Goal: Check status: Check status

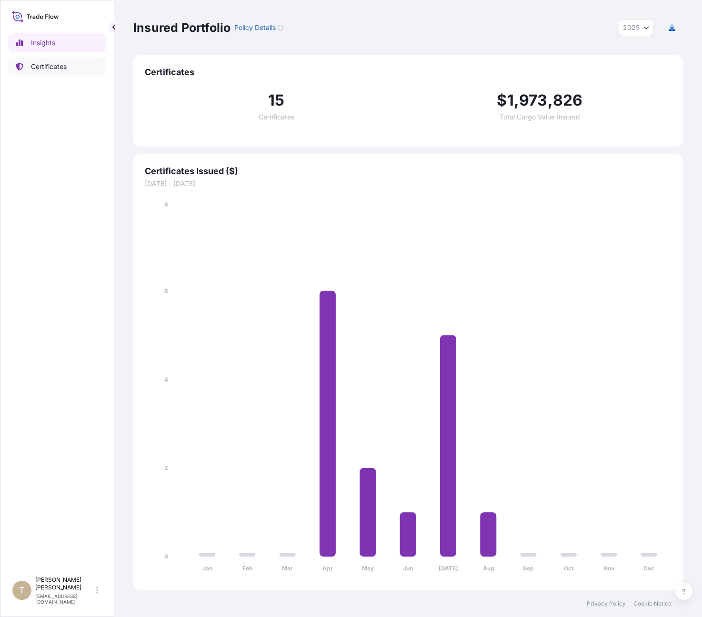
select select "2025"
click at [43, 64] on p "Certificates" at bounding box center [49, 67] width 36 height 10
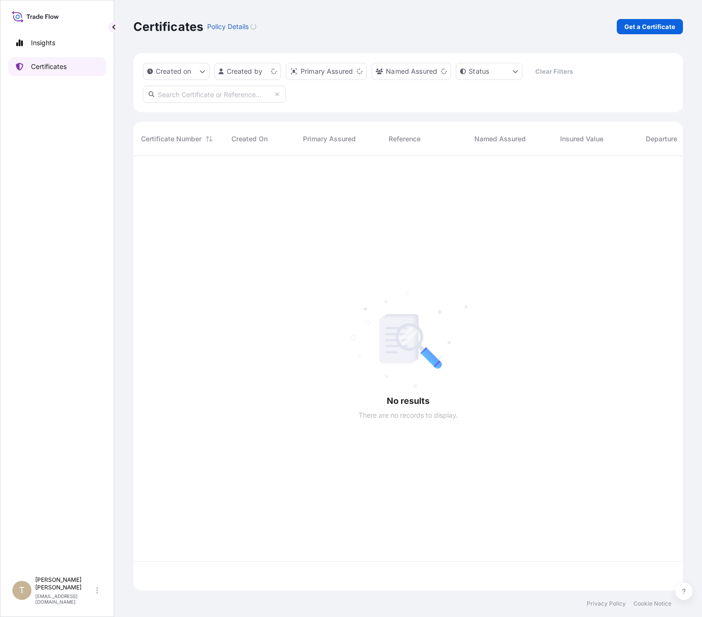
scroll to position [433, 542]
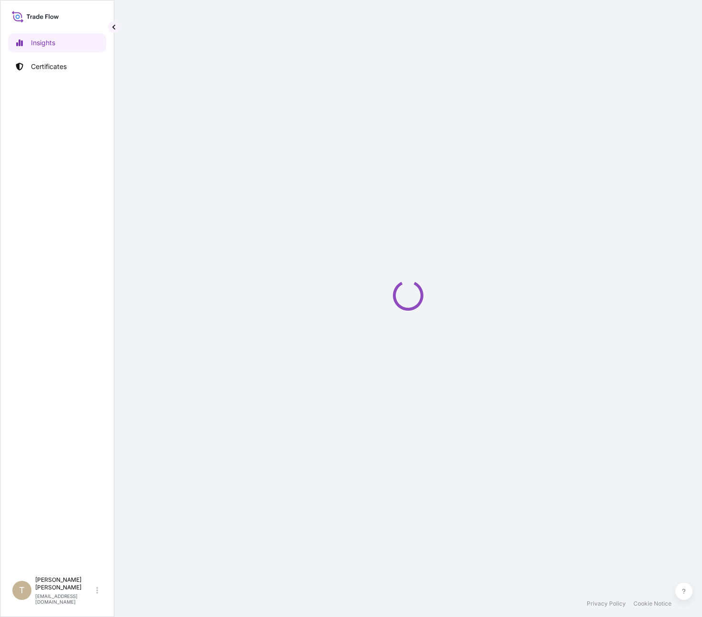
select select "2025"
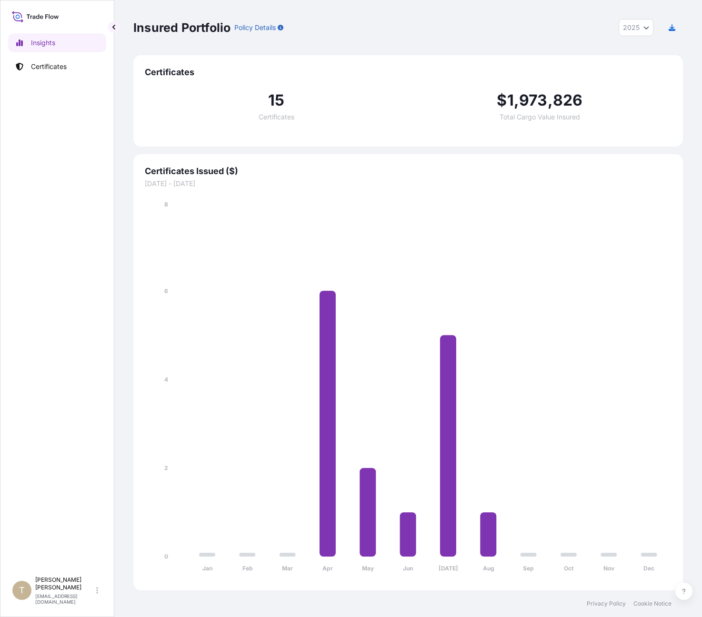
click at [257, 30] on p "Policy Details" at bounding box center [254, 28] width 41 height 10
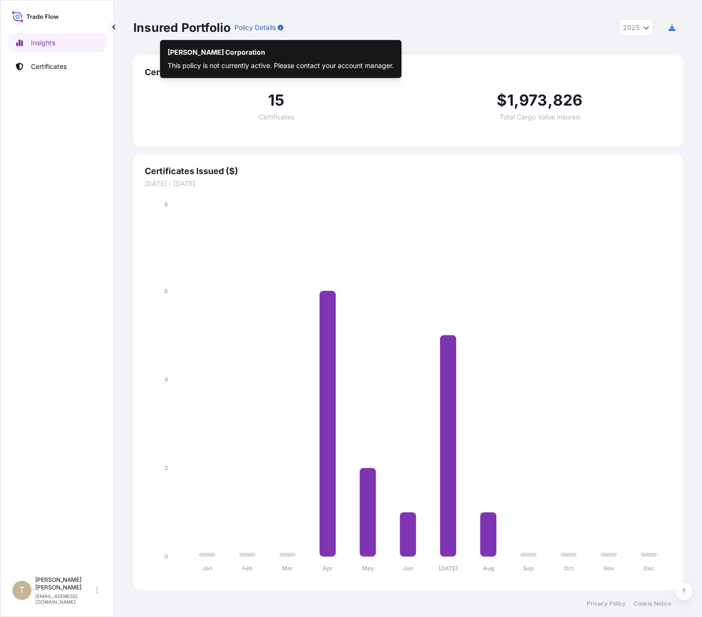
click at [287, 29] on div "Insured Portfolio Policy Details 2025 2025 2024 2023 2022" at bounding box center [407, 27] width 549 height 17
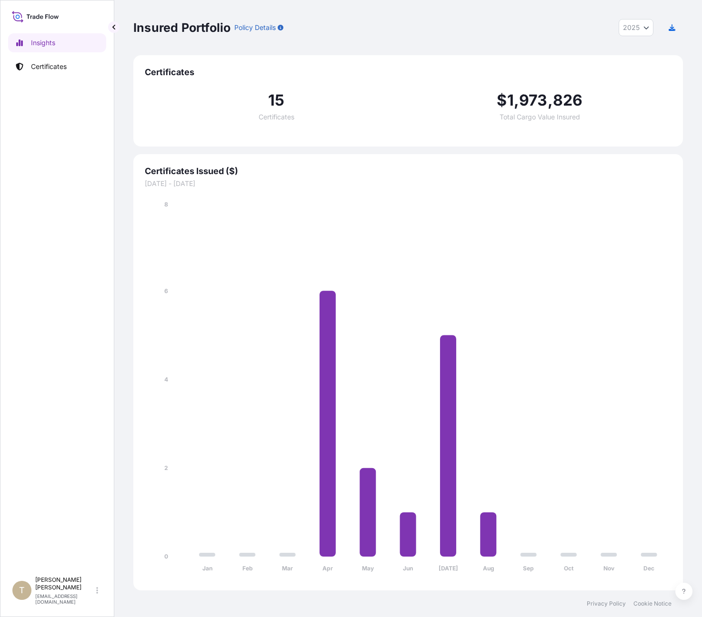
click at [279, 25] on icon "button" at bounding box center [280, 28] width 6 height 6
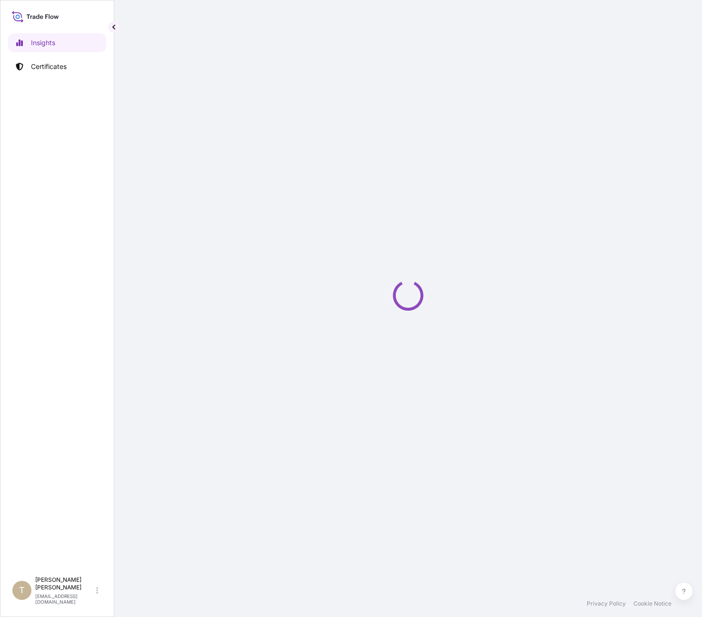
select select "2025"
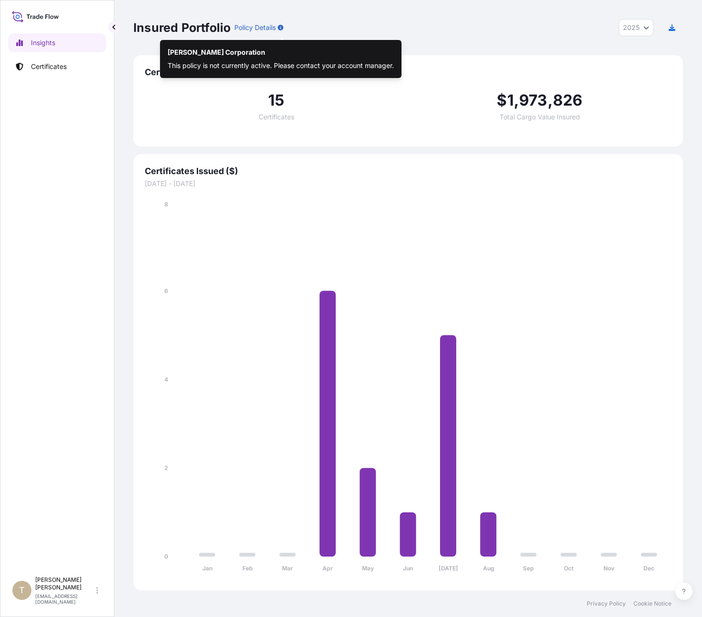
click at [281, 28] on icon "button" at bounding box center [280, 28] width 6 height 6
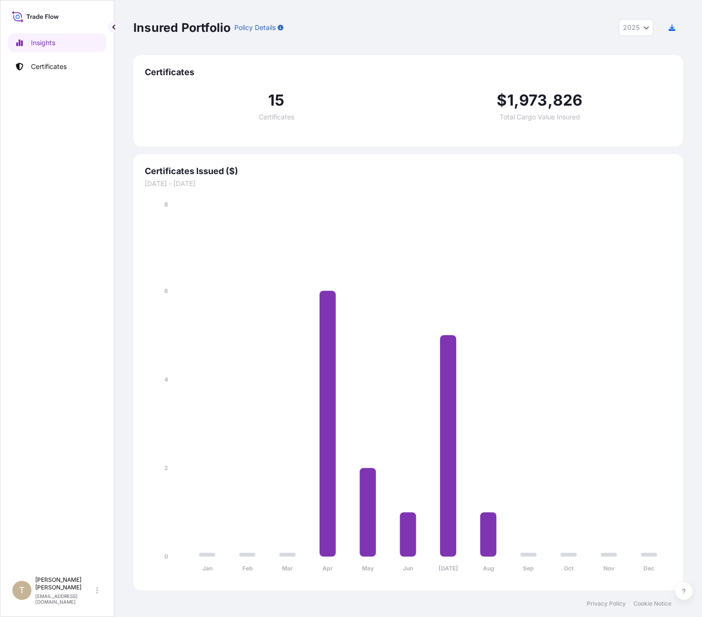
click at [281, 28] on icon "button" at bounding box center [280, 28] width 6 height 6
click at [270, 27] on p "Policy Details" at bounding box center [254, 28] width 41 height 10
click at [279, 27] on div "Policy Details" at bounding box center [258, 27] width 49 height 15
click at [273, 30] on p "Policy Details" at bounding box center [254, 28] width 41 height 10
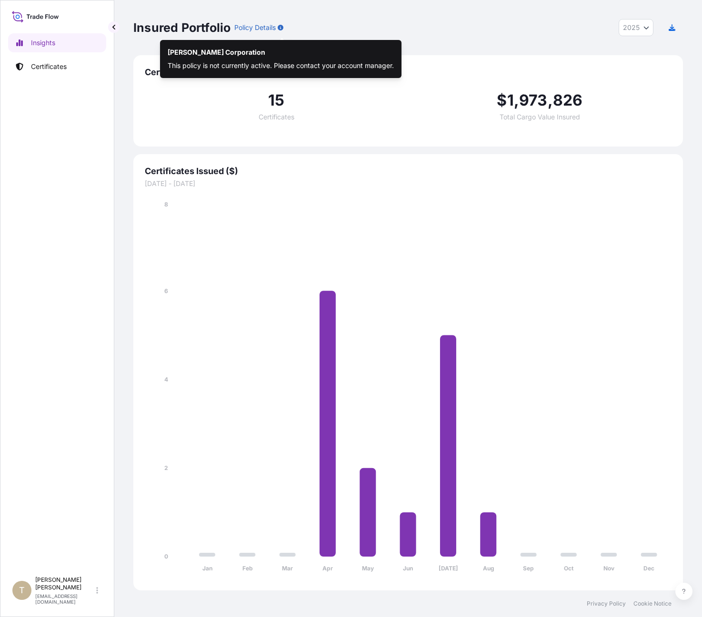
click at [279, 28] on div "Policy Details" at bounding box center [258, 27] width 49 height 15
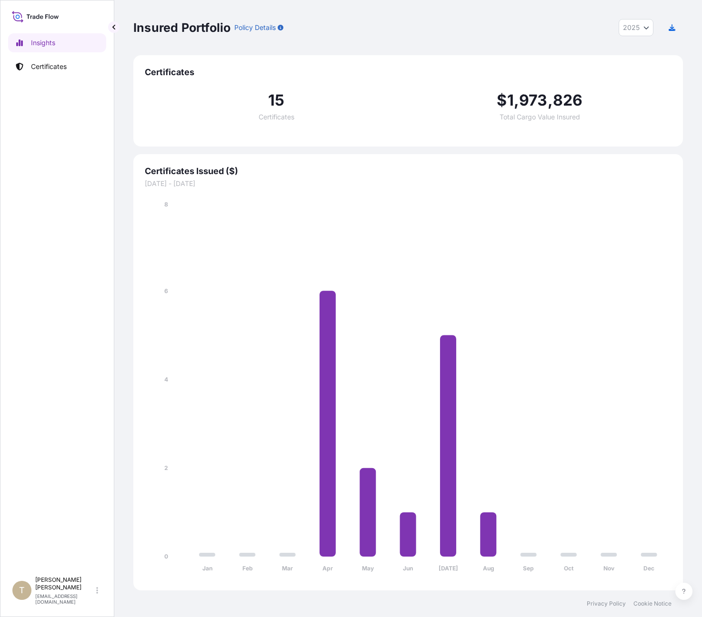
drag, startPoint x: 262, startPoint y: 26, endPoint x: 282, endPoint y: 25, distance: 20.0
click at [264, 25] on p "Policy Details" at bounding box center [254, 28] width 41 height 10
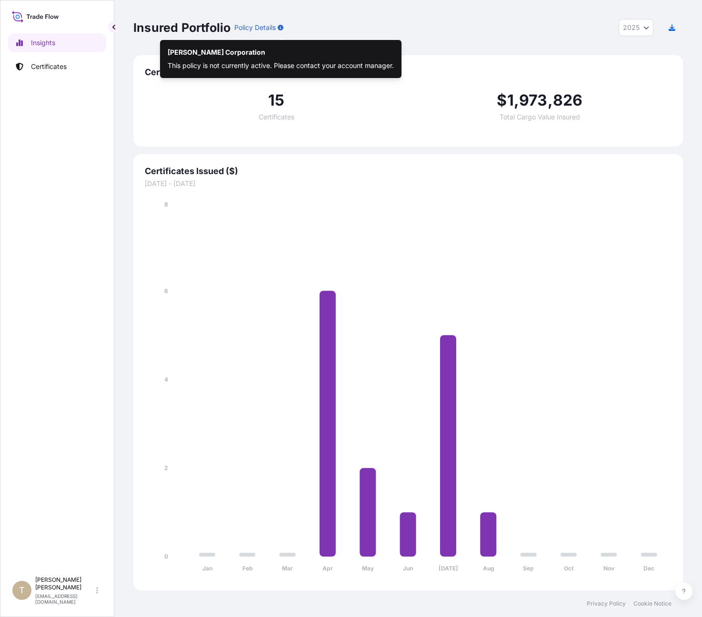
click at [286, 26] on div "Insured Portfolio Policy Details 2025 2025 2024 2023 2022" at bounding box center [407, 27] width 549 height 17
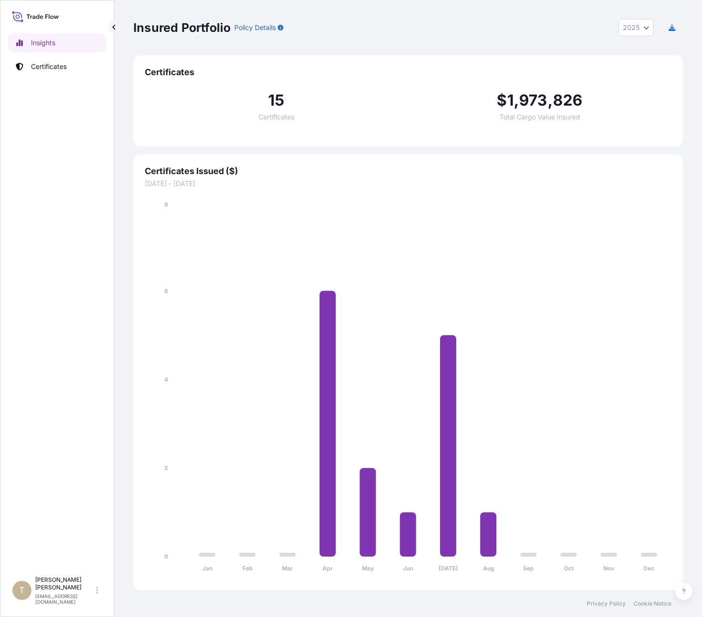
click at [282, 27] on icon "button" at bounding box center [280, 28] width 6 height 6
click at [261, 27] on p "Policy Details" at bounding box center [254, 28] width 41 height 10
click at [282, 29] on icon "button" at bounding box center [280, 28] width 6 height 6
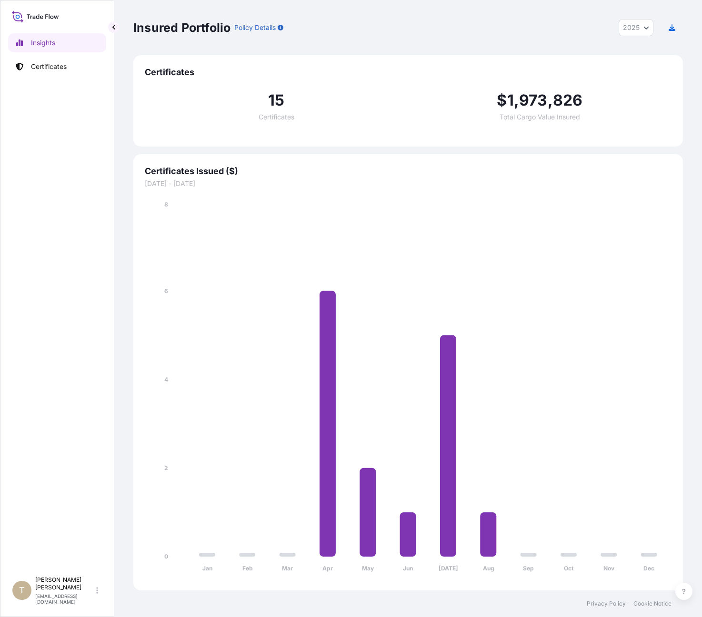
click at [282, 29] on icon "button" at bounding box center [280, 28] width 6 height 6
click at [254, 31] on p "Policy Details" at bounding box center [254, 28] width 41 height 10
click at [250, 30] on p "Policy Details" at bounding box center [254, 28] width 41 height 10
